Goal: Task Accomplishment & Management: Book appointment/travel/reservation

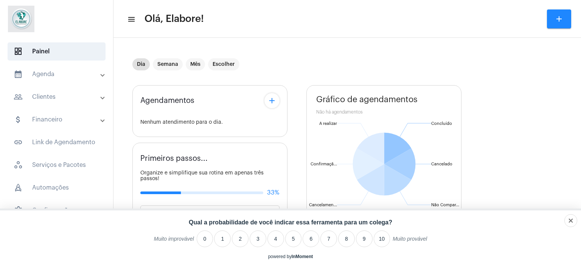
click at [572, 19] on mat-toolbar-row "menu Olá, Elabore! add" at bounding box center [347, 19] width 468 height 24
click at [566, 16] on button "add" at bounding box center [559, 18] width 24 height 19
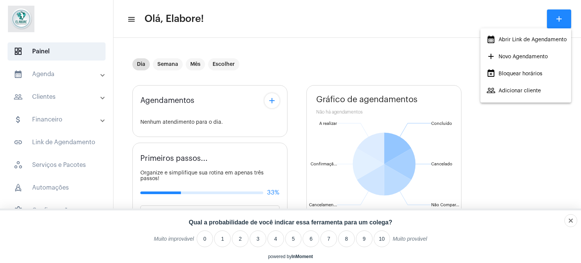
click at [514, 57] on span "add Novo Agendamento" at bounding box center [517, 57] width 61 height 14
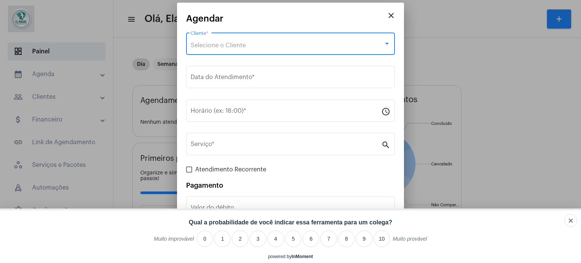
click at [244, 43] on span "Selecione o Cliente" at bounding box center [218, 45] width 55 height 6
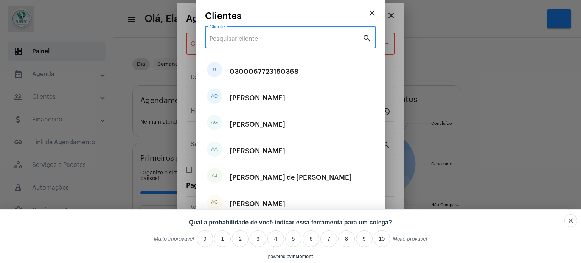
click at [255, 37] on input "Cliente" at bounding box center [286, 39] width 153 height 7
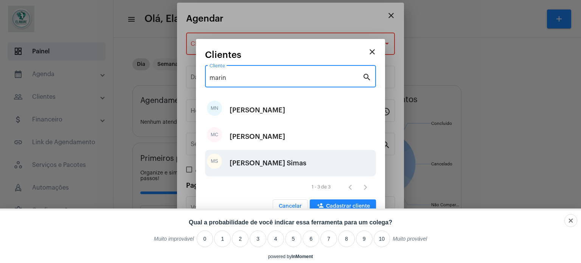
type input "marin"
click at [271, 159] on div "[PERSON_NAME] Simas" at bounding box center [268, 163] width 77 height 23
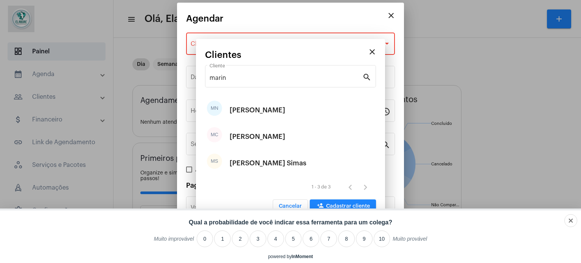
type input "R$"
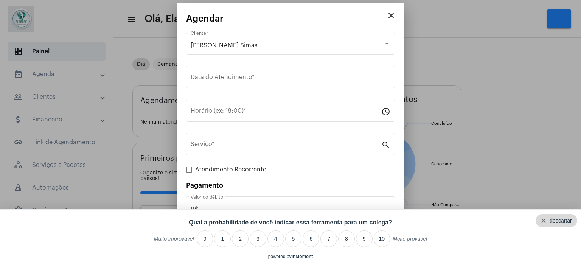
click at [572, 220] on div "descartar" at bounding box center [561, 221] width 22 height 6
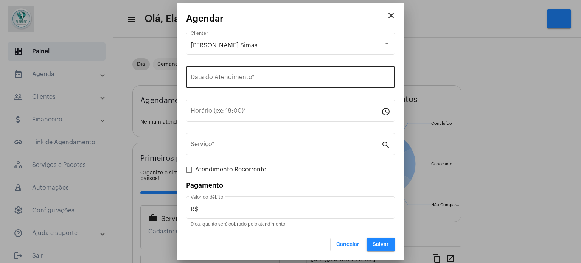
click at [320, 74] on div "Data do Atendimento *" at bounding box center [291, 76] width 200 height 24
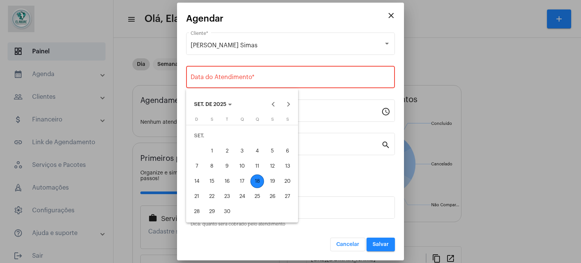
click at [257, 181] on div "18" at bounding box center [257, 181] width 14 height 14
type input "[DATE]"
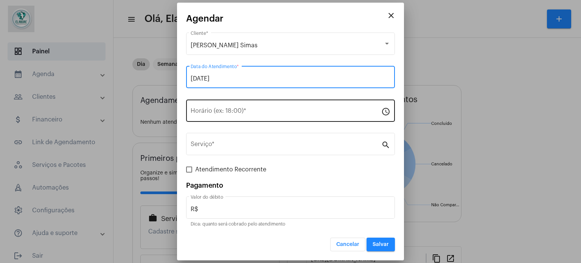
click at [249, 113] on input "Horário (ex: 18:00) *" at bounding box center [286, 112] width 191 height 7
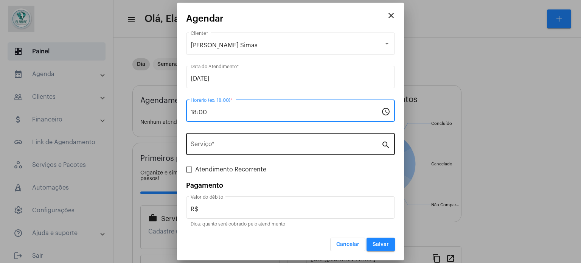
type input "18:00"
click at [252, 153] on div "Serviço *" at bounding box center [286, 143] width 191 height 24
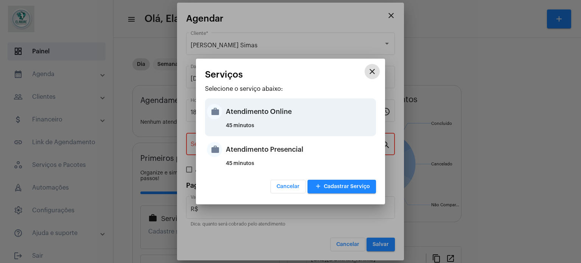
click at [281, 114] on div "Atendimento Online" at bounding box center [300, 111] width 148 height 23
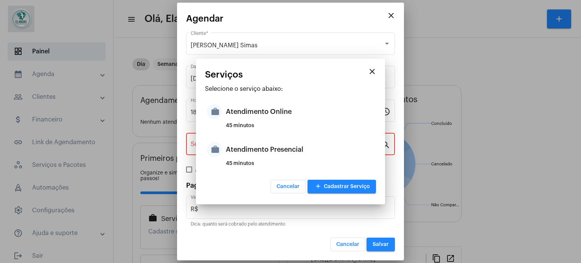
type input "Atendimento Online"
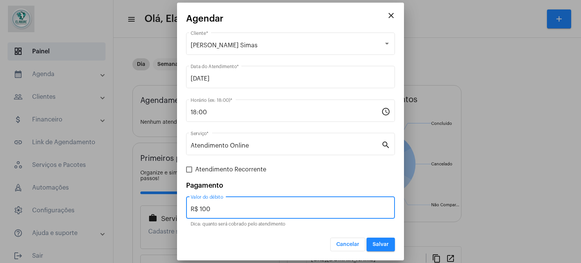
drag, startPoint x: 243, startPoint y: 205, endPoint x: 194, endPoint y: 206, distance: 48.8
click at [194, 206] on input "R$ 100" at bounding box center [291, 209] width 200 height 7
type input "R$ 0"
click at [384, 245] on span "Salvar" at bounding box center [381, 244] width 16 height 5
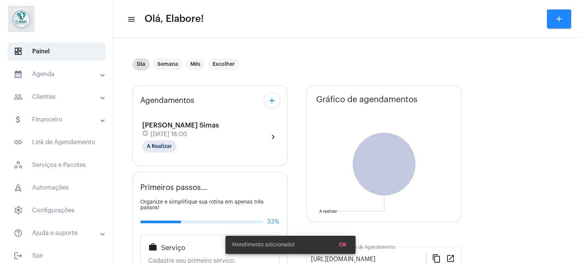
click at [241, 128] on div "[PERSON_NAME] Simas schedule [DATE] 18:00 A Realizar chevron_right" at bounding box center [209, 136] width 135 height 31
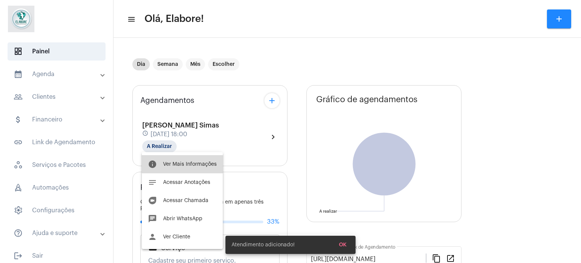
click at [183, 163] on span "Ver Mais Informações" at bounding box center [190, 164] width 54 height 5
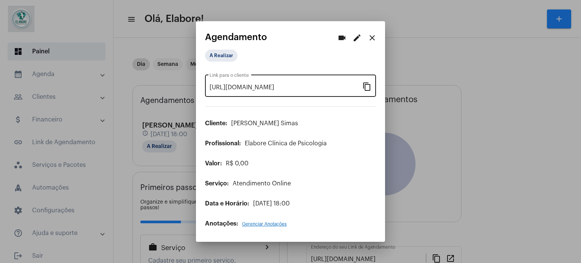
click at [364, 86] on mat-icon "content_copy" at bounding box center [366, 86] width 9 height 9
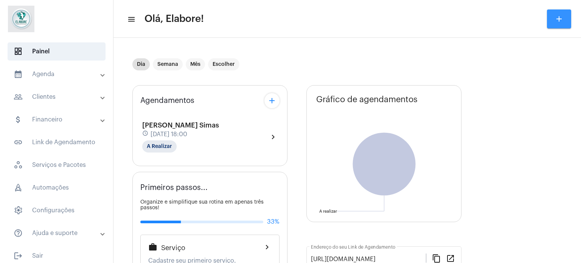
click at [551, 14] on button "add" at bounding box center [559, 18] width 24 height 19
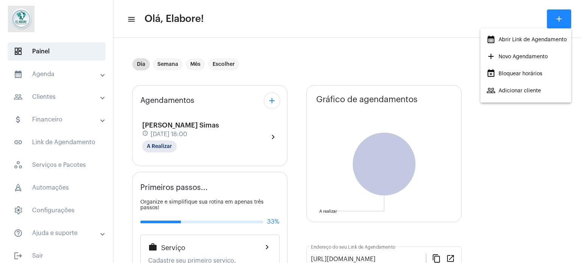
click at [504, 59] on span "add Novo Agendamento" at bounding box center [517, 57] width 61 height 14
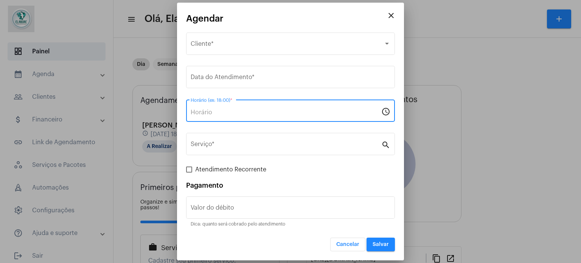
click at [261, 110] on input "Horário (ex: 18:00) *" at bounding box center [286, 112] width 191 height 7
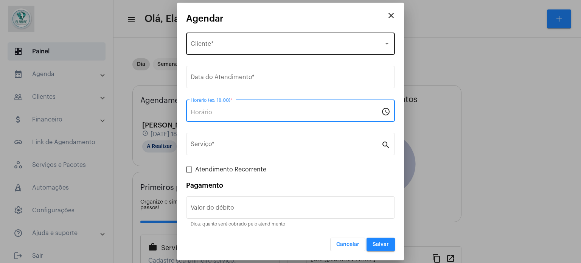
click at [262, 47] on div "Selecione o Cliente" at bounding box center [287, 45] width 193 height 7
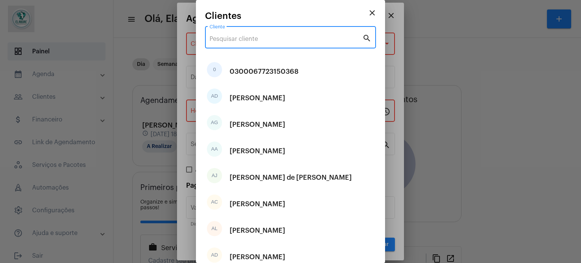
click at [252, 39] on input "Cliente" at bounding box center [286, 39] width 153 height 7
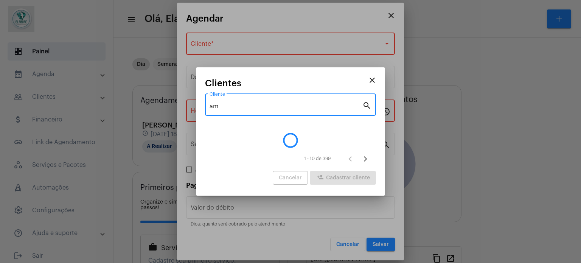
type input "a"
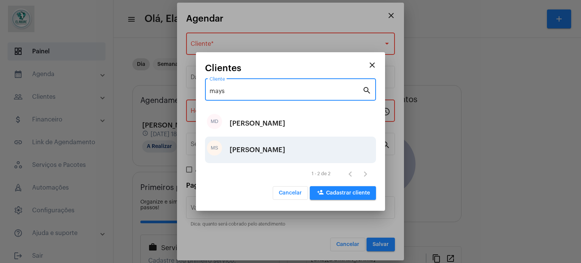
type input "mays"
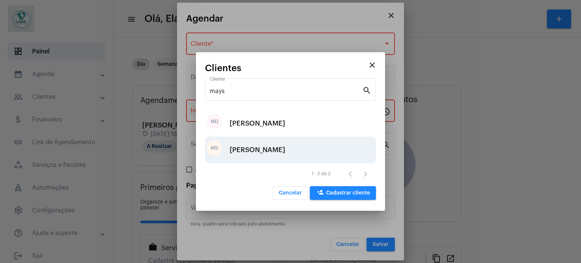
click at [275, 147] on div "Maysa Santos de Oliveira Pinto" at bounding box center [258, 149] width 56 height 23
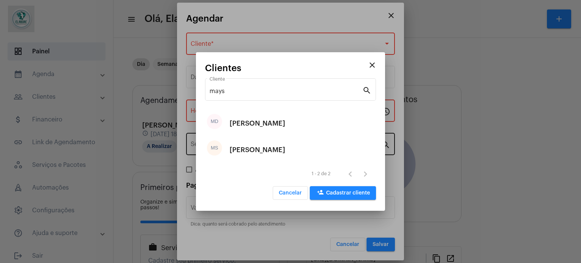
type input "R$"
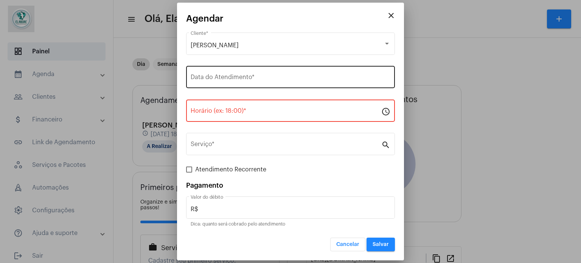
click at [244, 72] on div "Data do Atendimento *" at bounding box center [291, 76] width 200 height 24
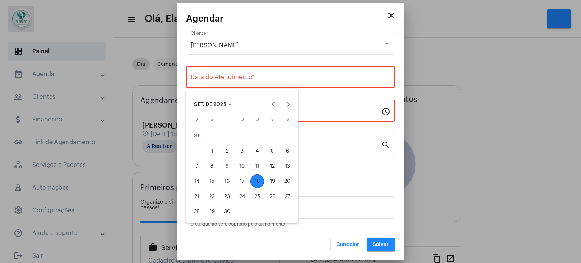
click at [260, 176] on div "18" at bounding box center [257, 181] width 14 height 14
type input "[DATE]"
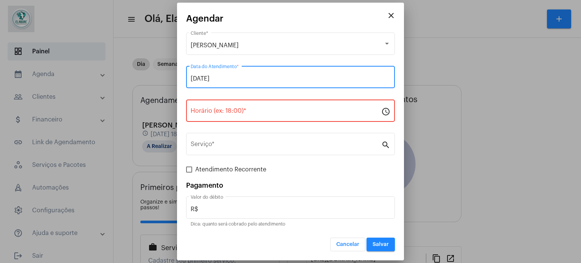
click at [266, 112] on input "Horário (ex: 18:00) *" at bounding box center [286, 112] width 191 height 7
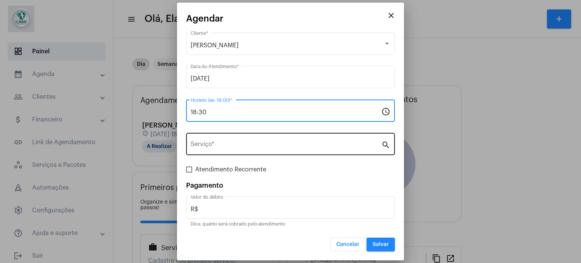
type input "18:30"
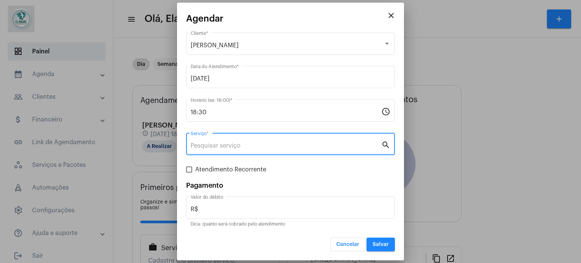
click at [261, 143] on input "Serviço *" at bounding box center [286, 145] width 191 height 7
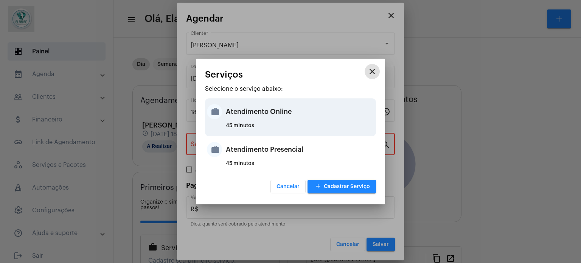
click at [237, 119] on div "Atendimento Online" at bounding box center [300, 111] width 148 height 23
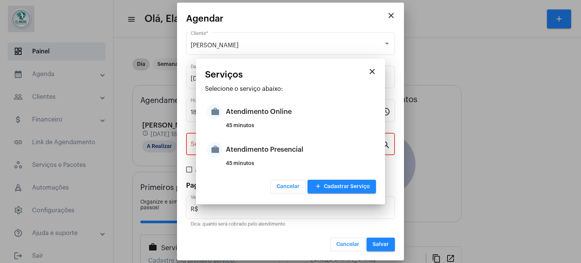
type input "Atendimento Online"
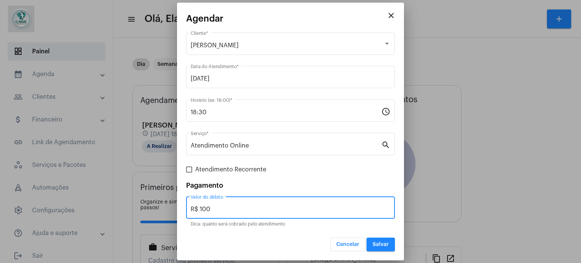
drag, startPoint x: 280, startPoint y: 209, endPoint x: 186, endPoint y: 211, distance: 93.5
click at [182, 213] on mat-dialog-container "close Agendar Maysa Santos de Oliveira Pinto Cliente * 18/09/2025 Data do Atend…" at bounding box center [290, 132] width 227 height 258
type input "R$ 0"
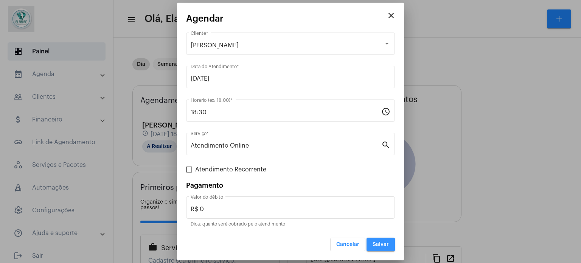
click at [392, 244] on button "Salvar" at bounding box center [381, 245] width 28 height 14
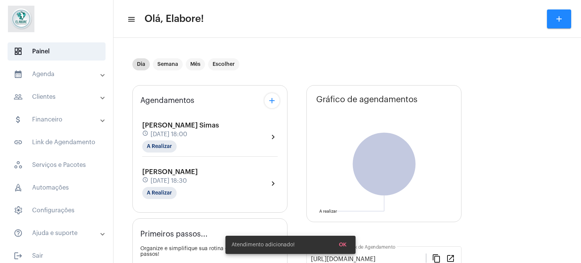
click at [198, 172] on span "Maysa Santos de Oliveira Pinto" at bounding box center [170, 171] width 56 height 7
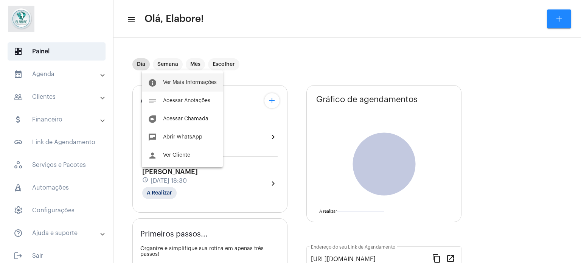
click at [190, 82] on span "Ver Mais Informações" at bounding box center [190, 82] width 54 height 5
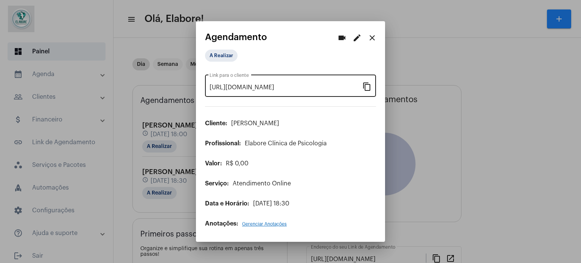
click at [367, 84] on mat-icon "content_copy" at bounding box center [366, 86] width 9 height 9
